Goal: Information Seeking & Learning: Check status

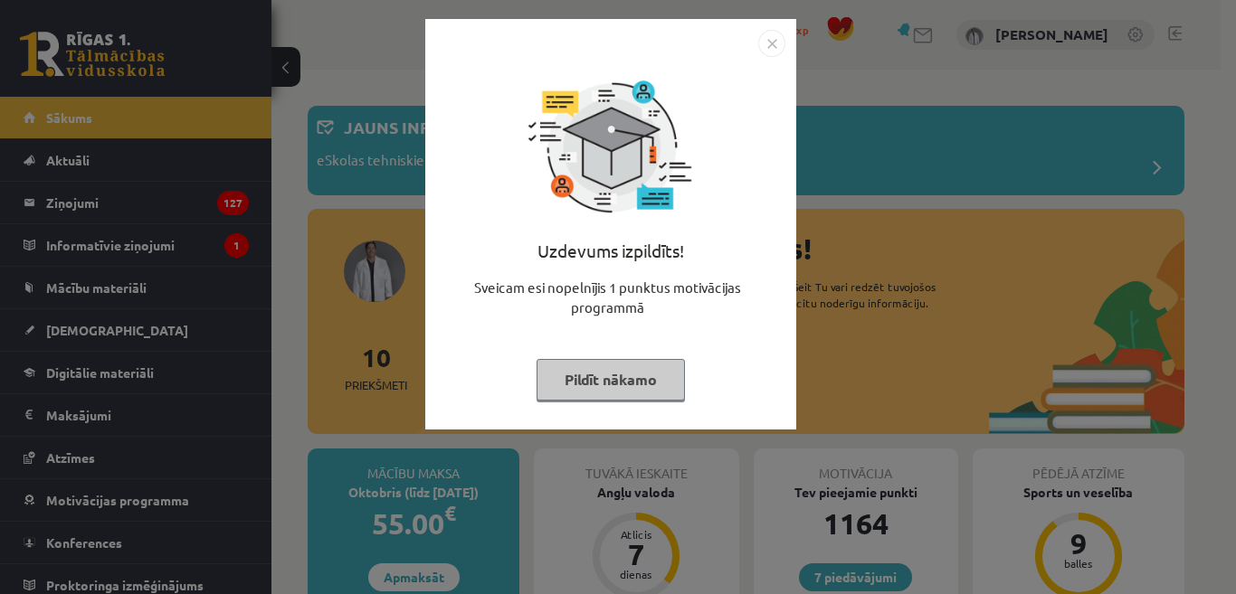
click at [625, 382] on button "Pildīt nākamo" at bounding box center [610, 380] width 148 height 42
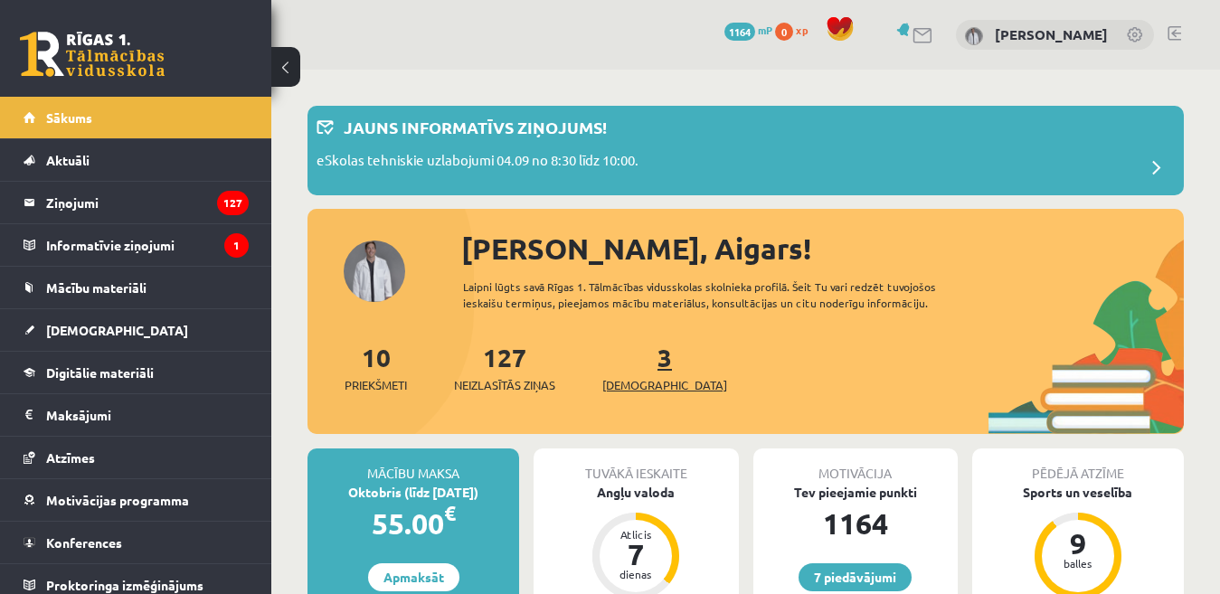
scroll to position [181, 0]
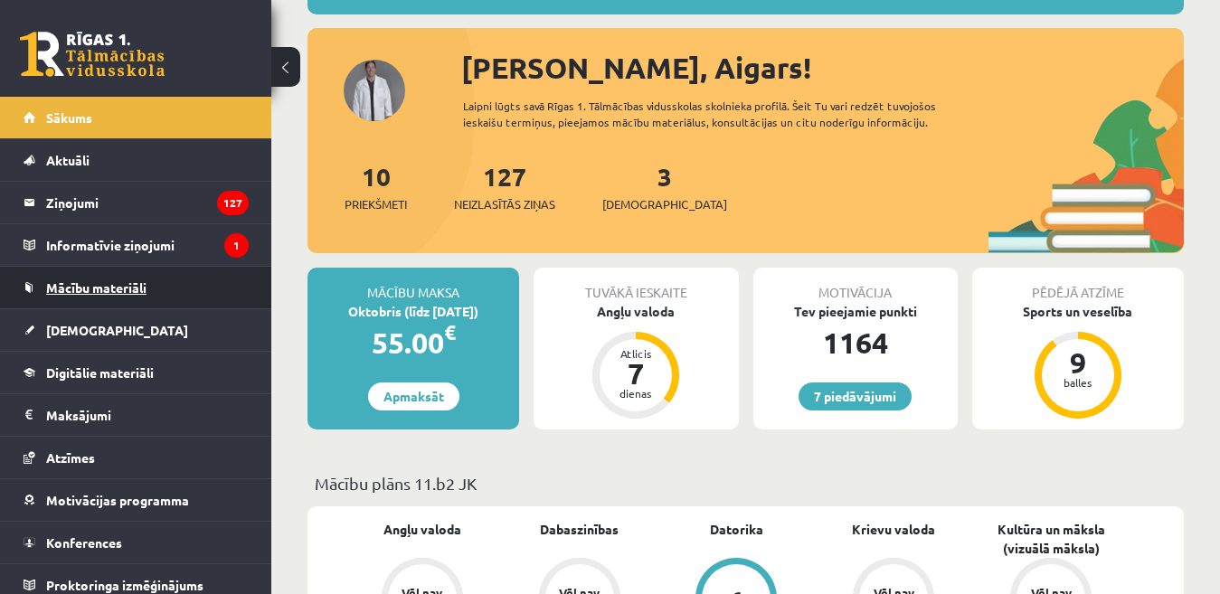
click at [88, 292] on span "Mācību materiāli" at bounding box center [96, 287] width 100 height 16
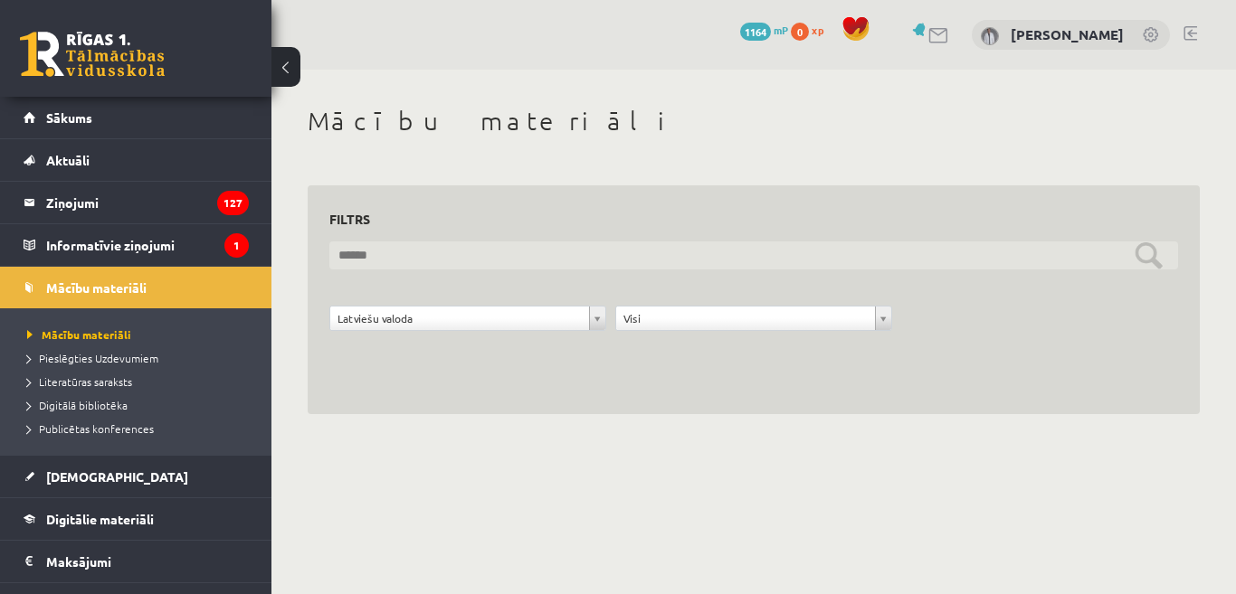
click at [417, 252] on input "text" at bounding box center [753, 255] width 848 height 28
type input "*****"
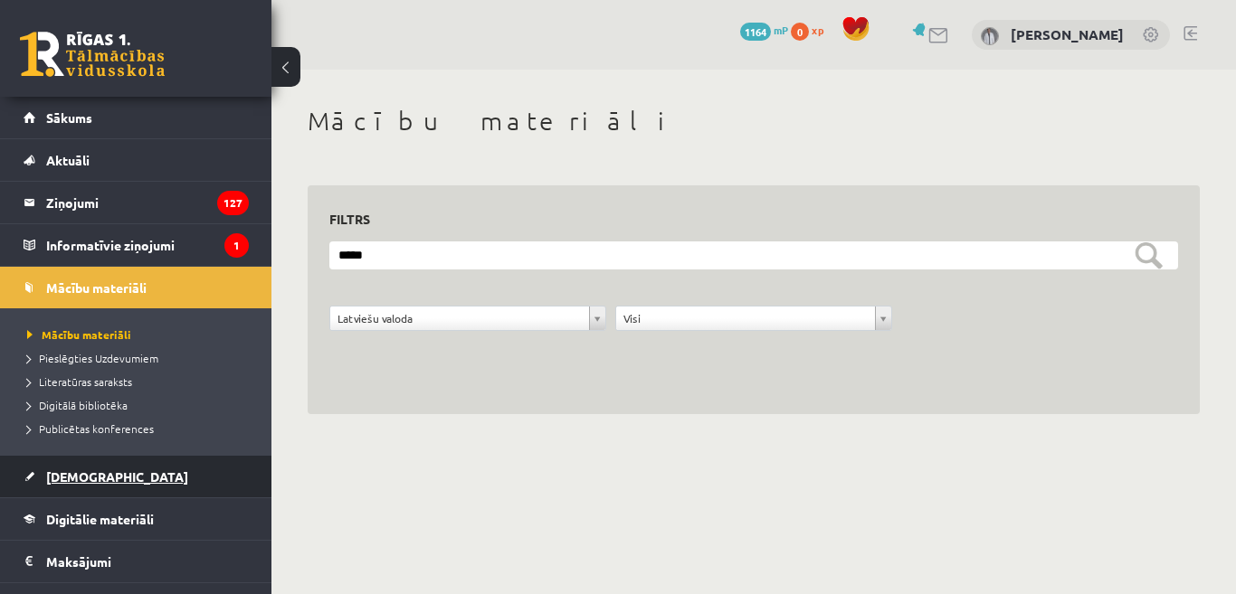
click at [87, 474] on span "[DEMOGRAPHIC_DATA]" at bounding box center [117, 477] width 142 height 16
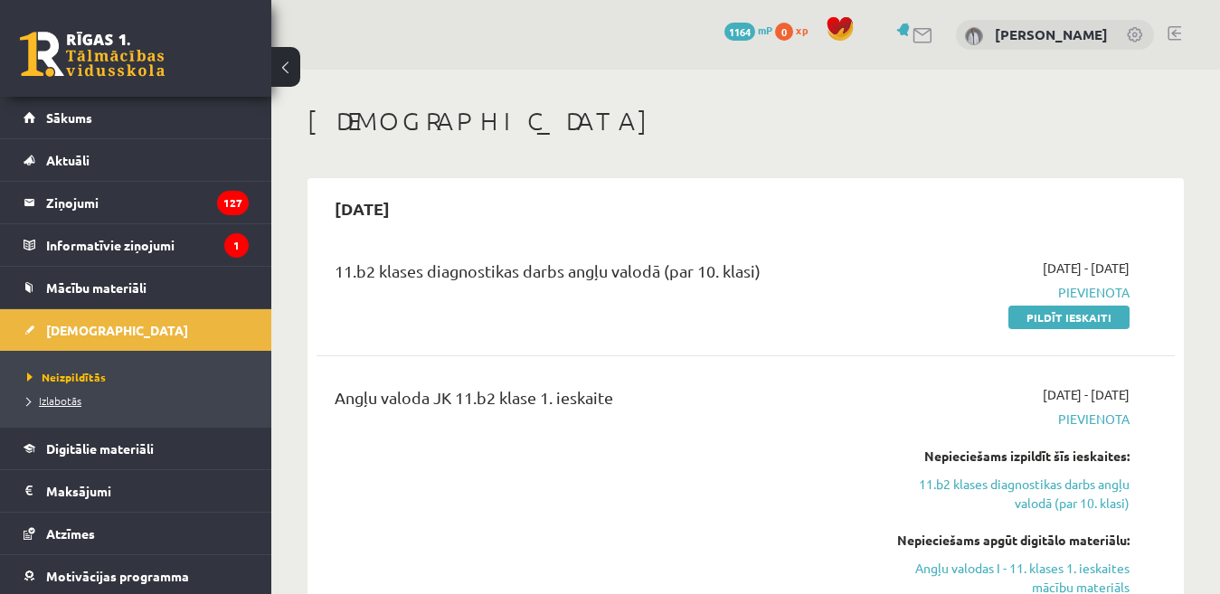
click at [52, 406] on span "Izlabotās" at bounding box center [54, 400] width 54 height 14
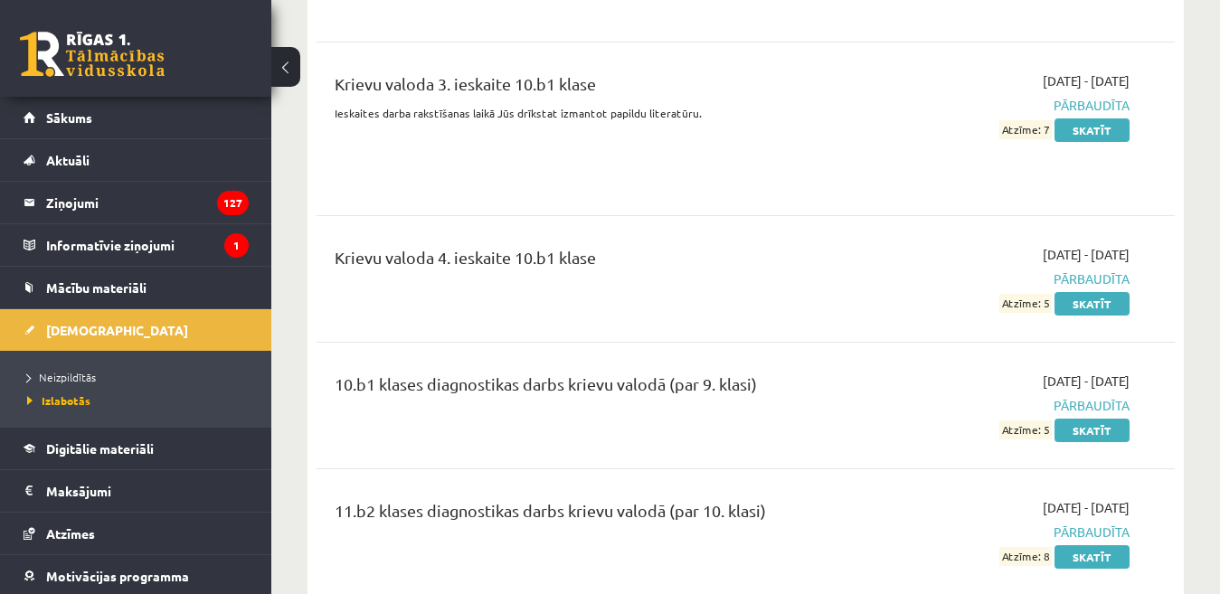
scroll to position [4070, 0]
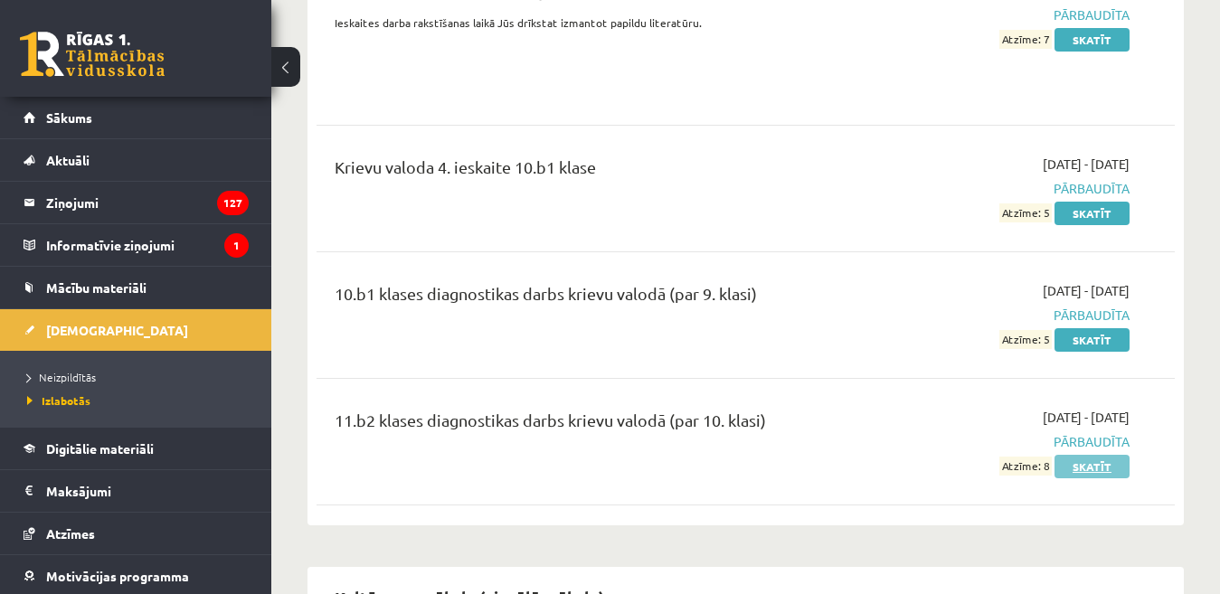
click at [1091, 456] on link "Skatīt" at bounding box center [1092, 467] width 75 height 24
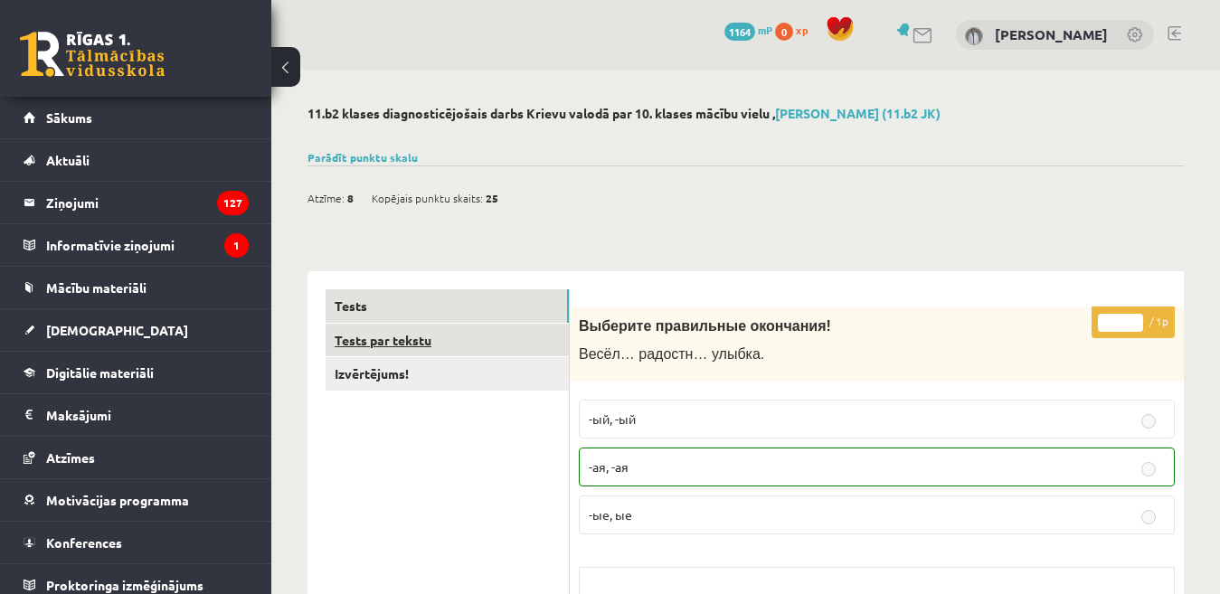
click at [401, 344] on link "Tests par tekstu" at bounding box center [447, 340] width 243 height 33
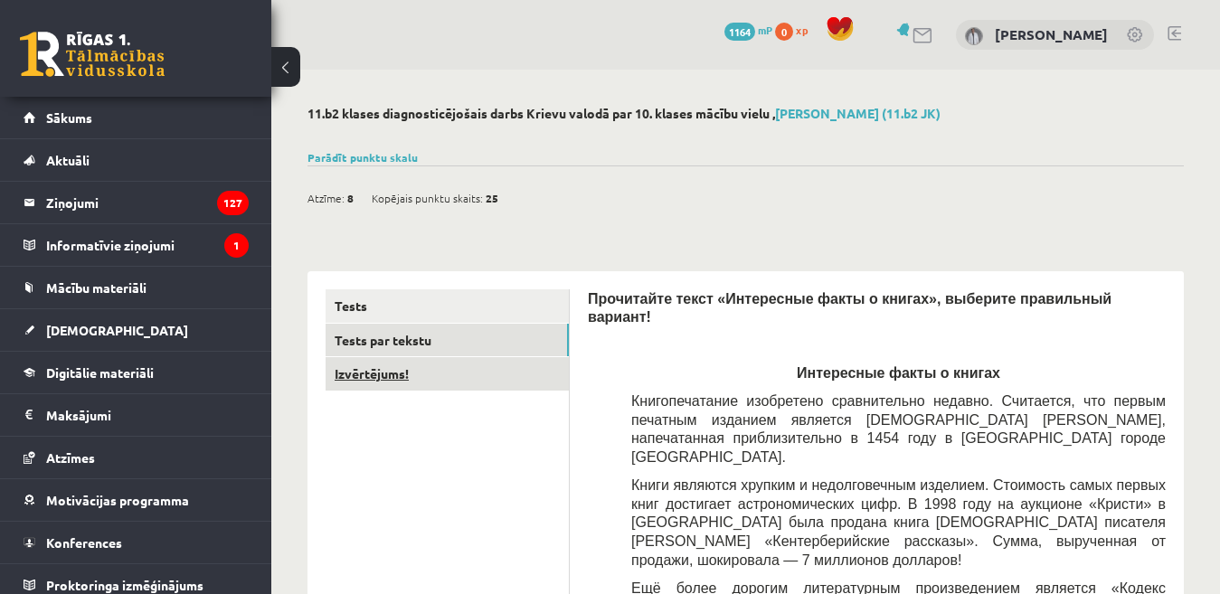
click at [380, 373] on link "Izvērtējums!" at bounding box center [447, 373] width 243 height 33
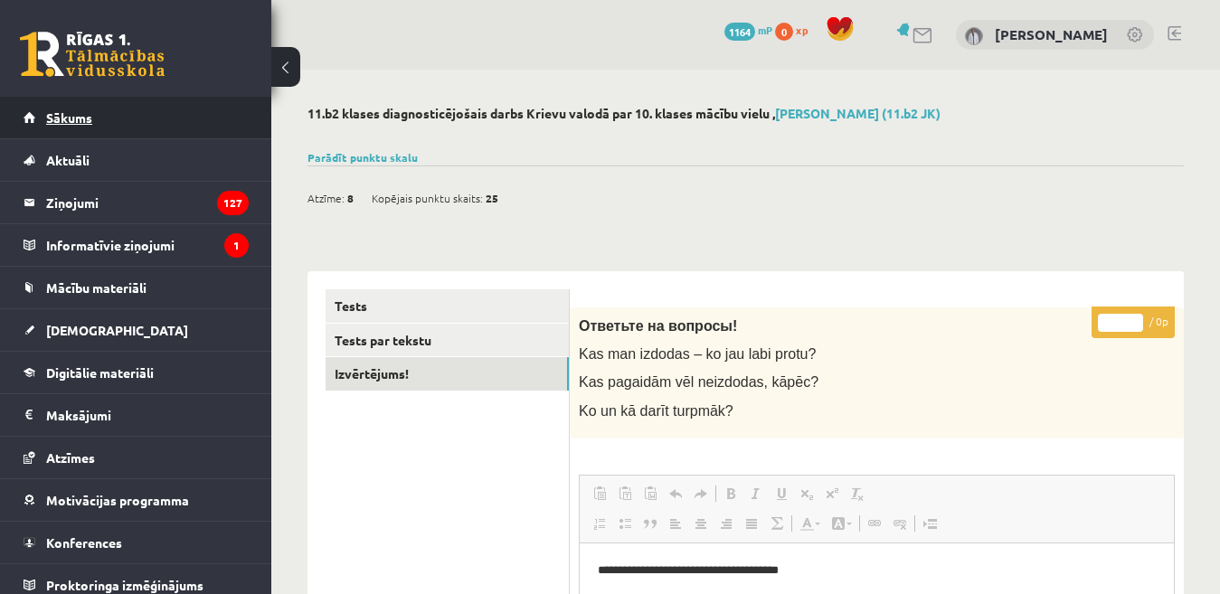
click at [80, 111] on span "Sākums" at bounding box center [69, 117] width 46 height 16
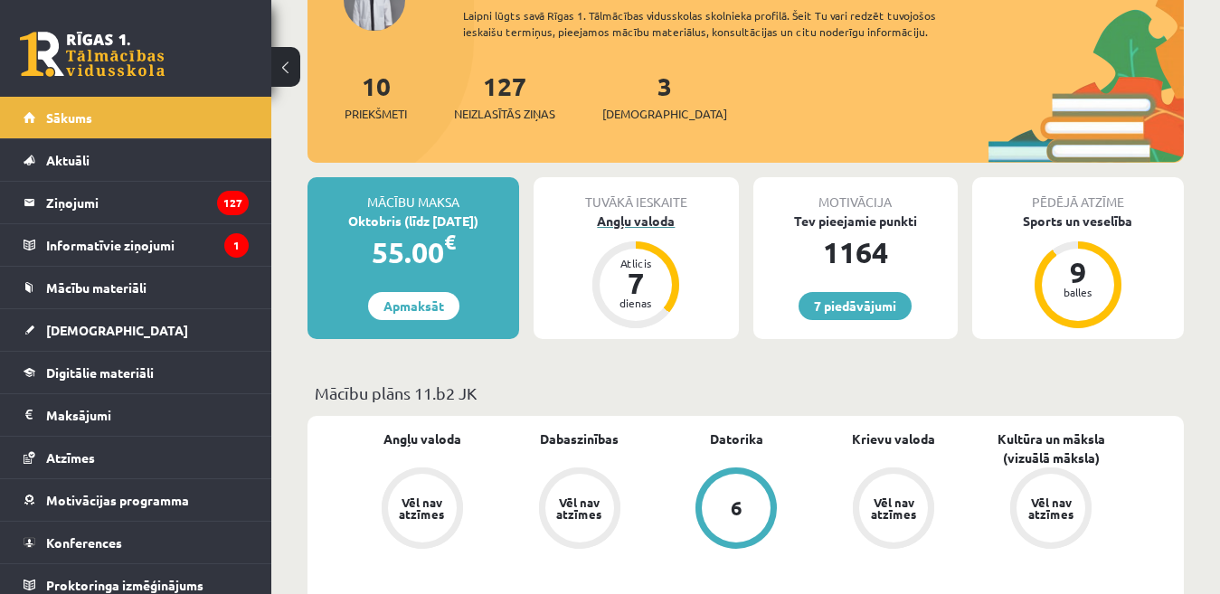
scroll to position [362, 0]
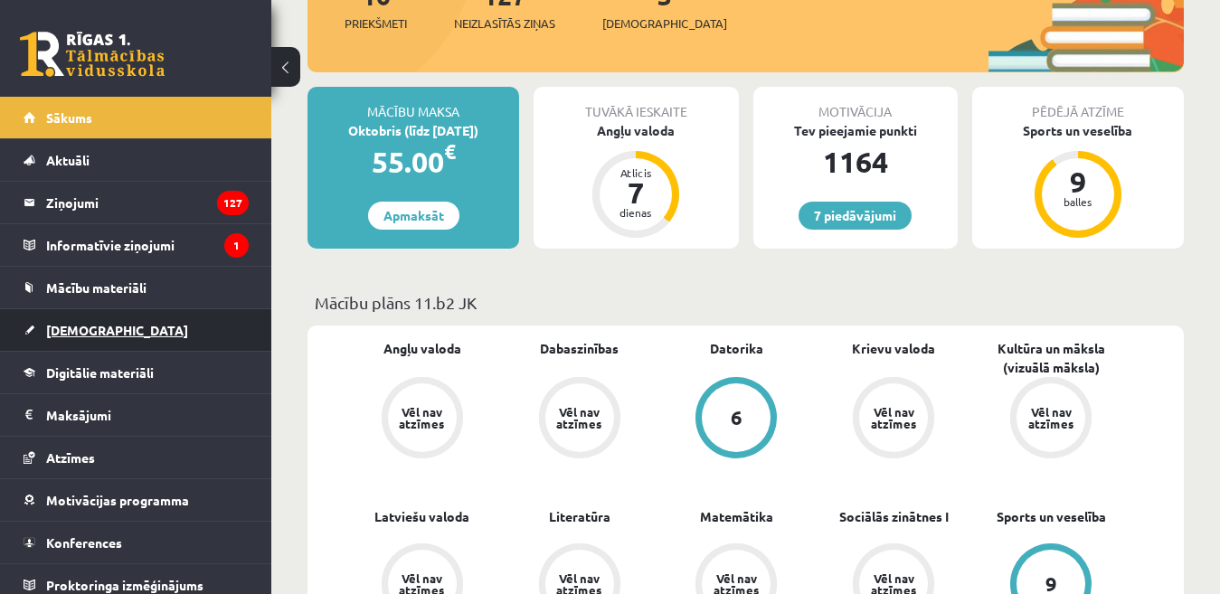
click at [84, 335] on span "[DEMOGRAPHIC_DATA]" at bounding box center [117, 330] width 142 height 16
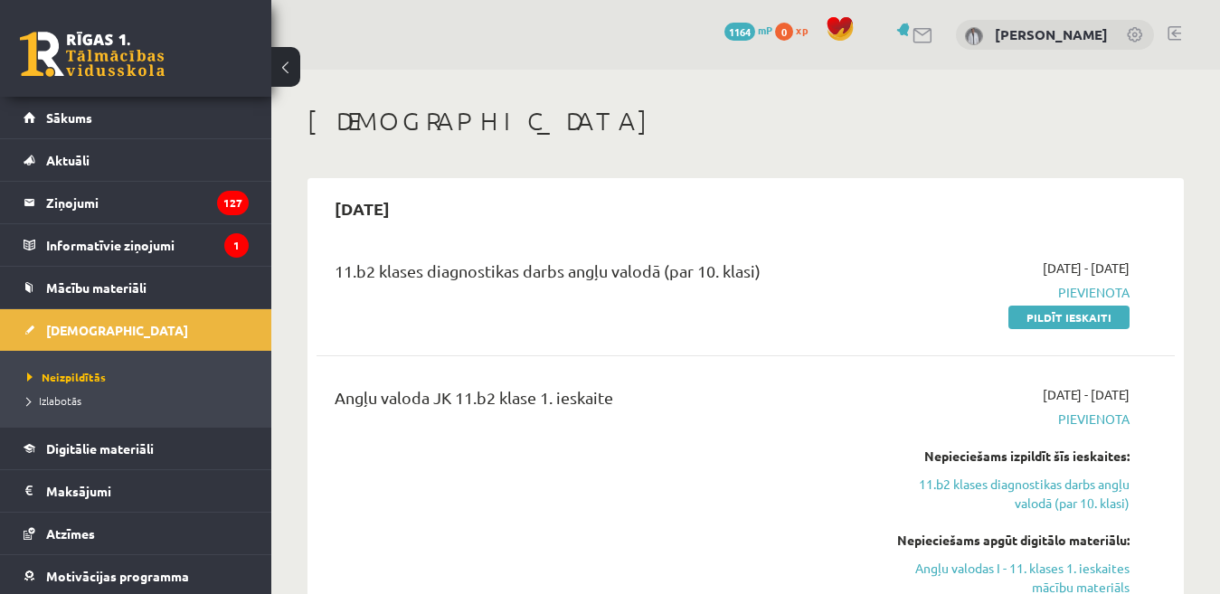
click at [1170, 31] on link at bounding box center [1175, 33] width 14 height 14
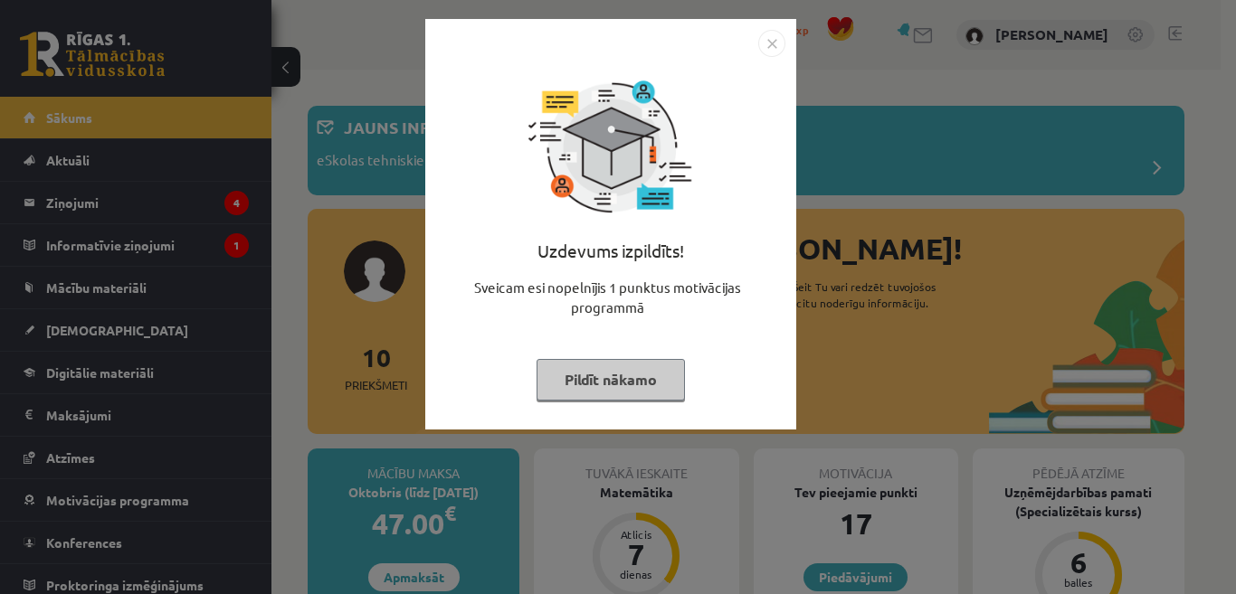
click at [630, 388] on button "Pildīt nākamo" at bounding box center [610, 380] width 148 height 42
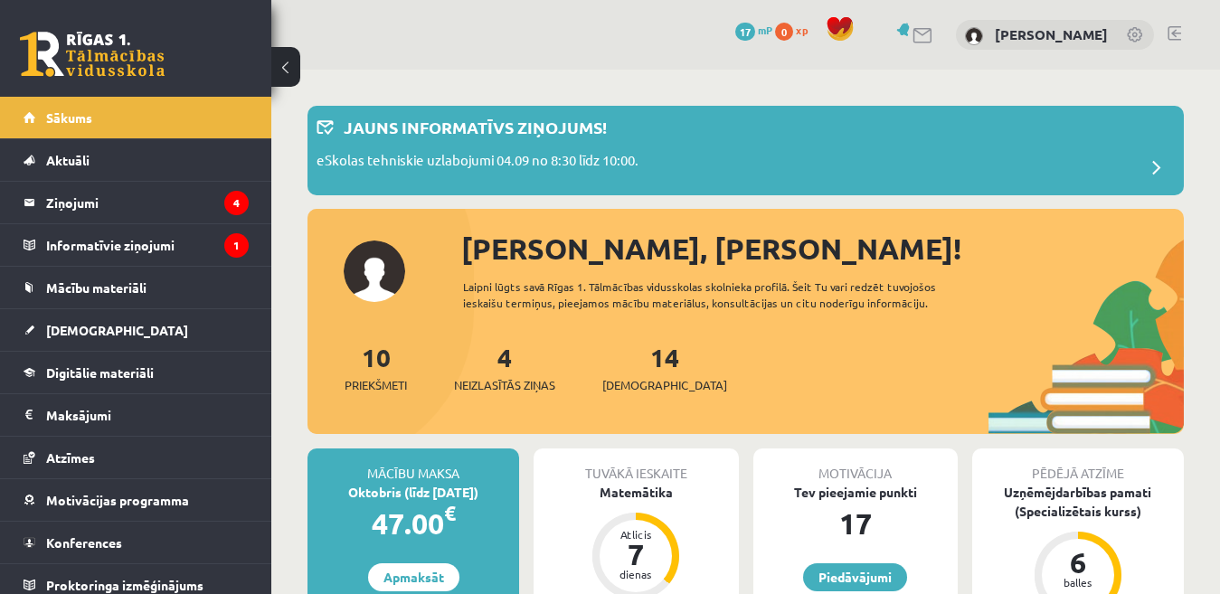
click at [1178, 35] on link at bounding box center [1175, 33] width 14 height 14
